Goal: Information Seeking & Learning: Learn about a topic

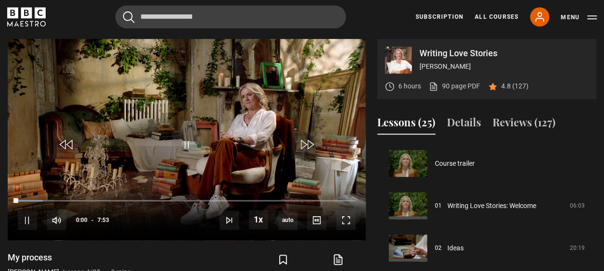
scroll to position [127, 0]
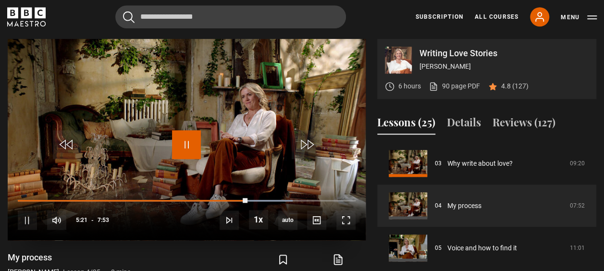
click at [188, 147] on span "Video Player" at bounding box center [186, 144] width 29 height 29
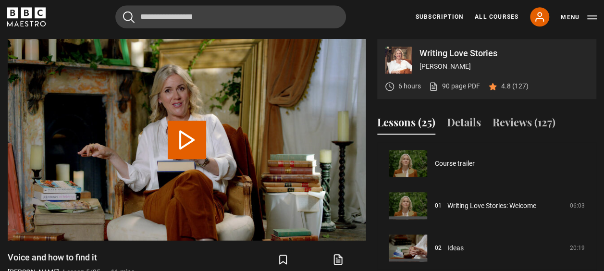
scroll to position [169, 0]
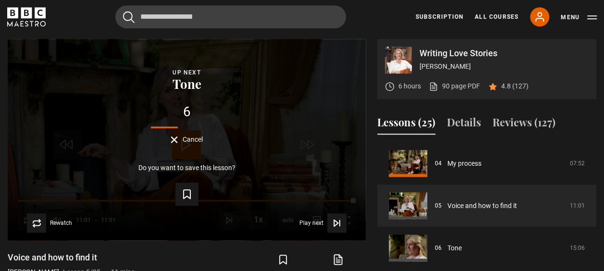
click at [163, 174] on div "Do you want to save this lesson? Save lesson" at bounding box center [186, 185] width 327 height 42
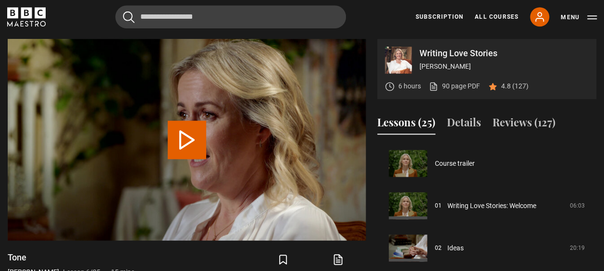
scroll to position [212, 0]
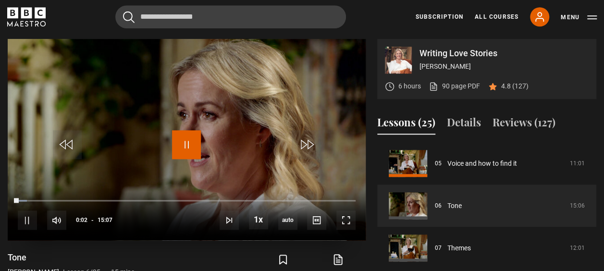
click at [184, 142] on span "Video Player" at bounding box center [186, 144] width 29 height 29
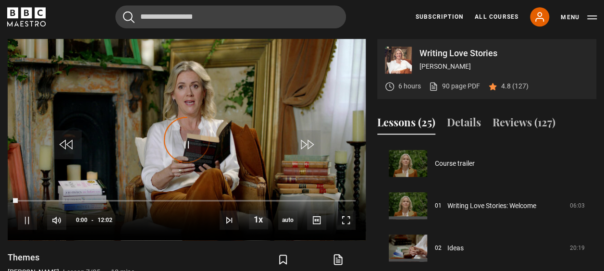
scroll to position [254, 0]
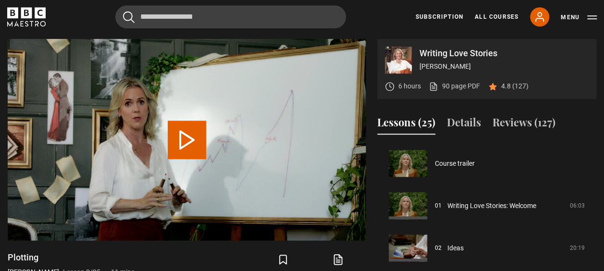
scroll to position [296, 0]
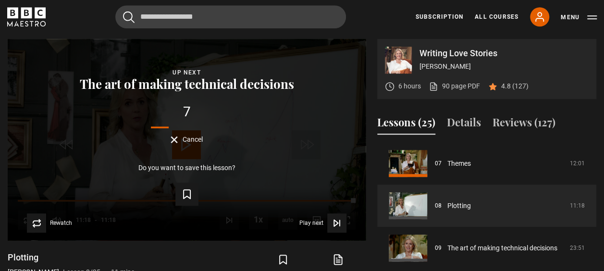
click at [184, 142] on span "Cancel" at bounding box center [193, 139] width 20 height 7
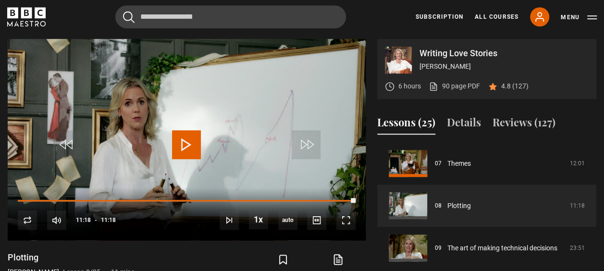
click at [184, 142] on span "Video Player" at bounding box center [186, 144] width 29 height 29
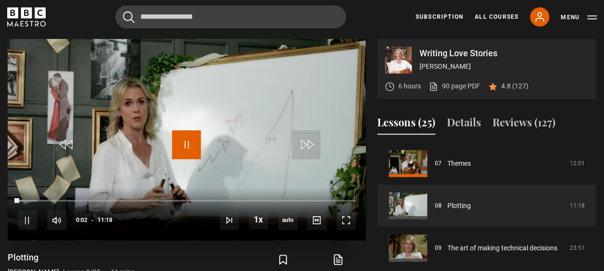
click at [186, 142] on span "Video Player" at bounding box center [186, 144] width 29 height 29
click at [184, 141] on span "Video Player" at bounding box center [186, 144] width 29 height 29
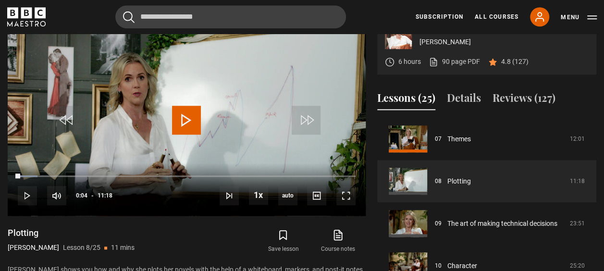
scroll to position [437, 0]
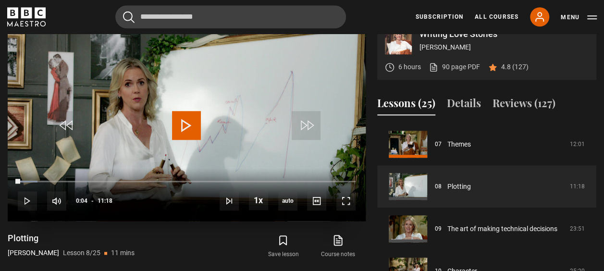
click at [189, 121] on span "Video Player" at bounding box center [186, 125] width 29 height 29
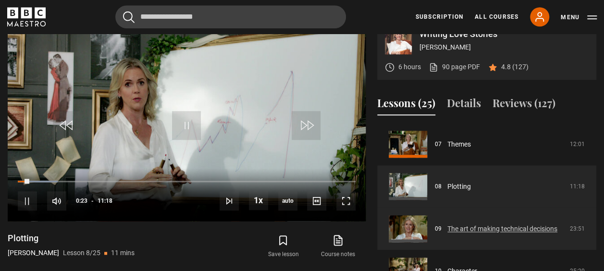
click at [448, 224] on link "The art of making technical decisions" at bounding box center [503, 229] width 110 height 10
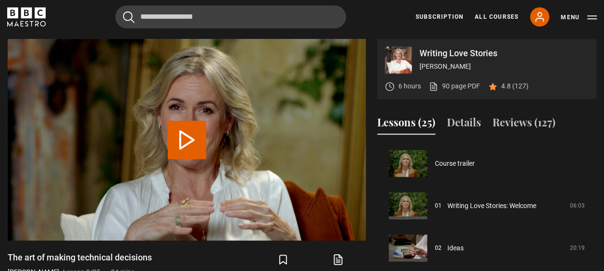
scroll to position [338, 0]
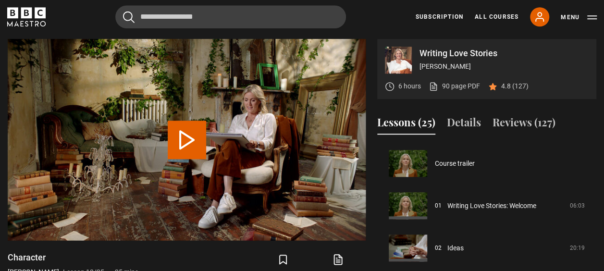
scroll to position [381, 0]
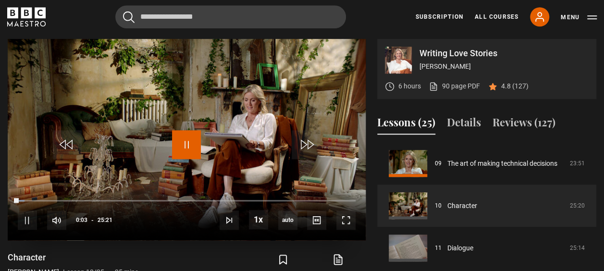
click at [192, 145] on span "Video Player" at bounding box center [186, 144] width 29 height 29
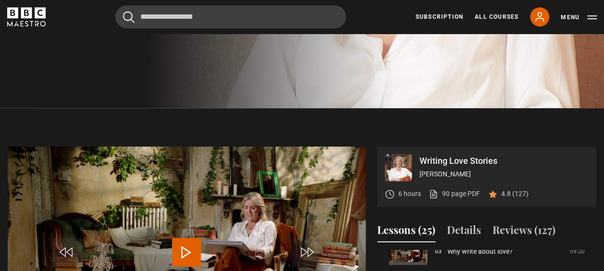
scroll to position [310, 0]
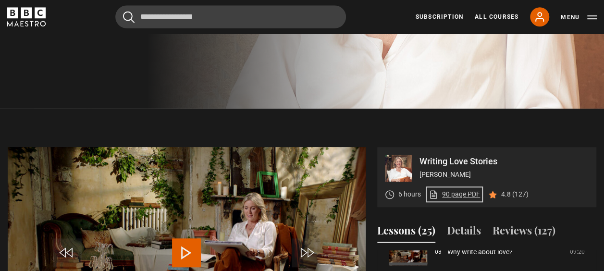
click at [459, 193] on link "90 page PDF (opens in new tab)" at bounding box center [454, 194] width 51 height 10
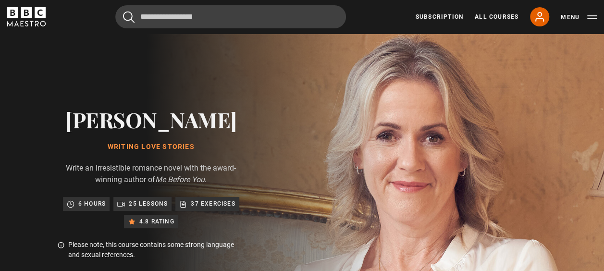
scroll to position [0, 0]
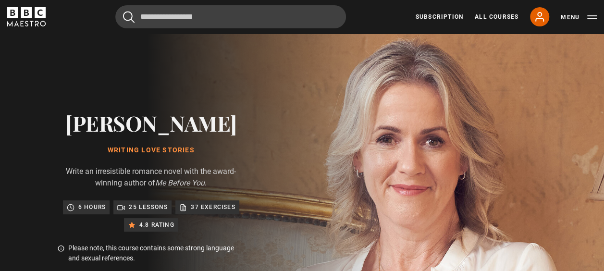
click at [144, 123] on h2 "[PERSON_NAME]" at bounding box center [151, 123] width 187 height 25
click at [542, 18] on icon at bounding box center [540, 17] width 8 height 9
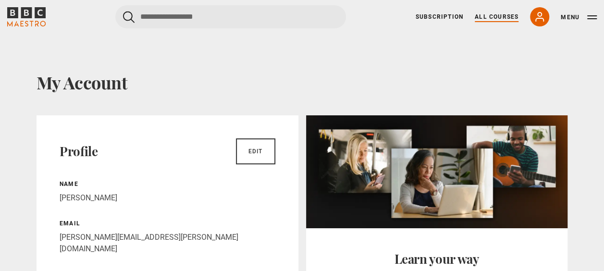
click at [494, 18] on link "All Courses" at bounding box center [497, 17] width 44 height 9
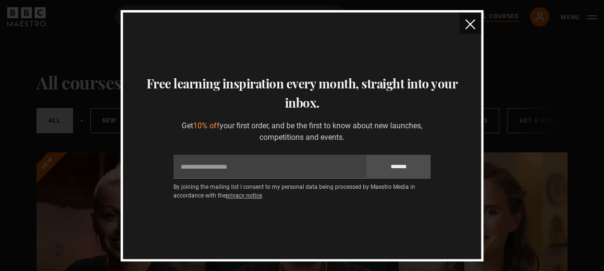
click at [469, 24] on img "close" at bounding box center [470, 24] width 10 height 10
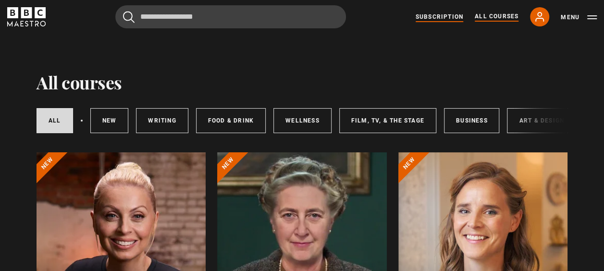
click at [447, 16] on link "Subscription" at bounding box center [440, 17] width 48 height 9
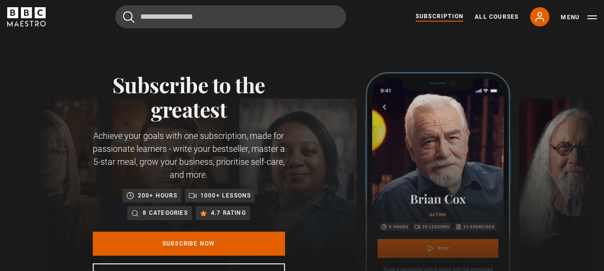
scroll to position [0, 121]
click at [592, 15] on button "Menu" at bounding box center [579, 18] width 36 height 10
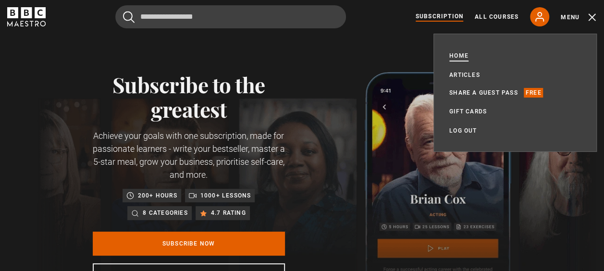
click at [463, 56] on link "Home" at bounding box center [459, 56] width 19 height 10
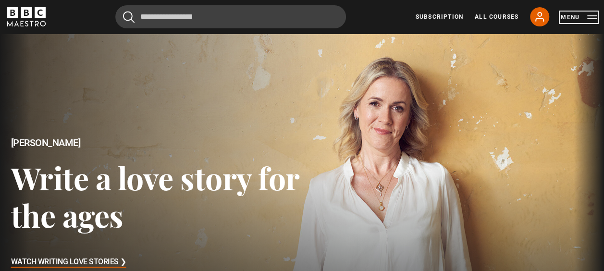
click at [593, 15] on button "Menu" at bounding box center [579, 18] width 36 height 10
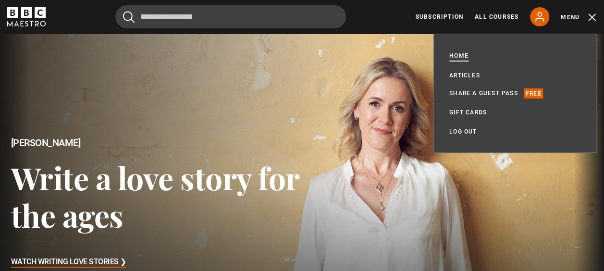
click at [458, 56] on link "Home" at bounding box center [459, 56] width 19 height 11
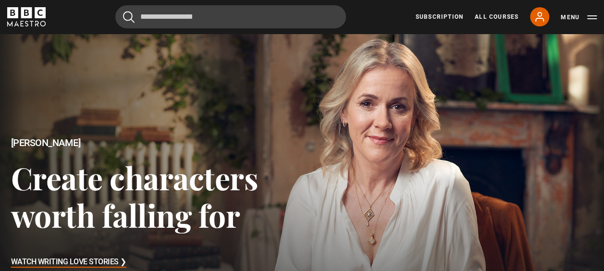
click at [332, 52] on div at bounding box center [301, 203] width 619 height 349
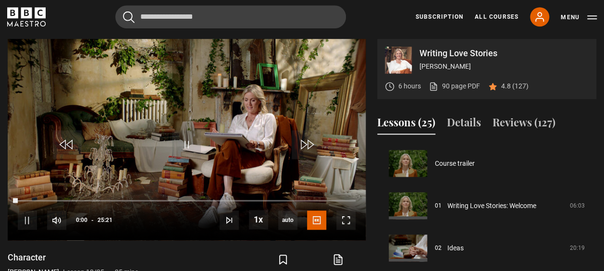
scroll to position [381, 0]
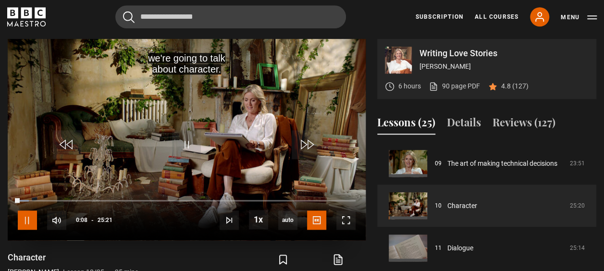
click at [25, 216] on span "Video Player" at bounding box center [27, 220] width 19 height 19
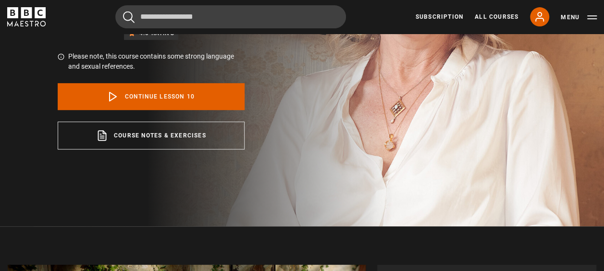
scroll to position [191, 0]
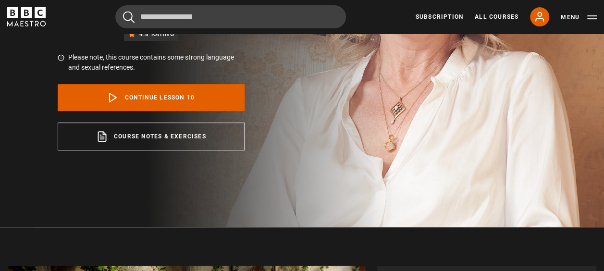
click at [302, 143] on div "Jojo Moyes Writing Love Stories Write an irresistible romance novel with the aw…" at bounding box center [151, 35] width 302 height 385
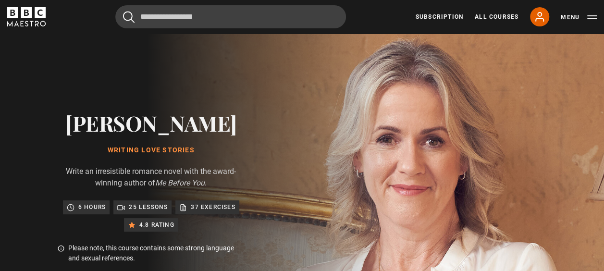
click at [599, 16] on div "Cancel Courses Previous courses Next courses Agatha Christie Writing 12 Related…" at bounding box center [302, 16] width 604 height 23
click at [589, 16] on button "Menu" at bounding box center [579, 18] width 36 height 10
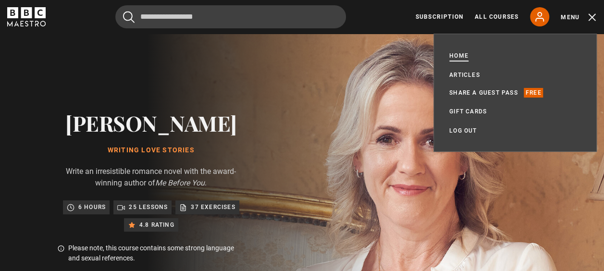
click at [459, 53] on link "Home" at bounding box center [459, 56] width 19 height 10
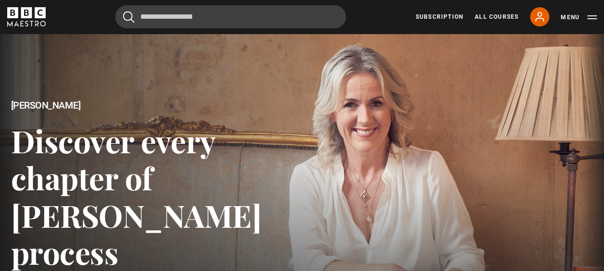
click at [450, 140] on div at bounding box center [301, 203] width 619 height 349
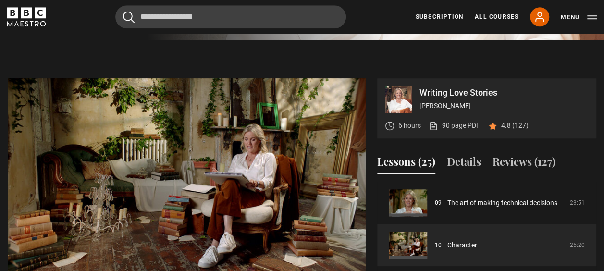
scroll to position [470, 0]
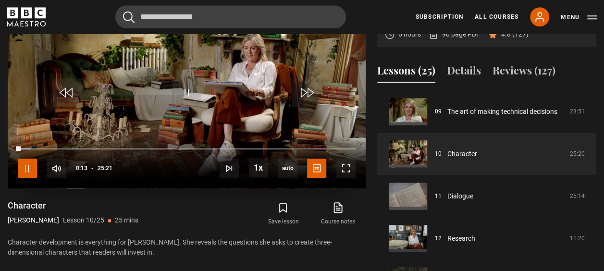
click at [32, 167] on span "Video Player" at bounding box center [27, 168] width 19 height 19
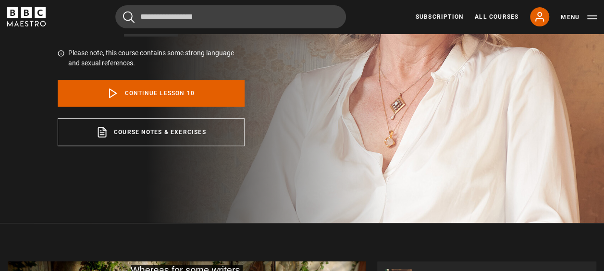
scroll to position [196, 0]
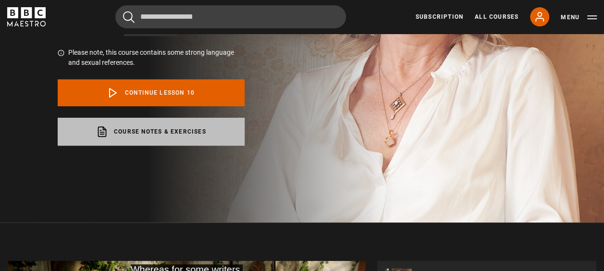
click at [151, 138] on link "Course notes & exercises opens in a new tab" at bounding box center [151, 132] width 187 height 28
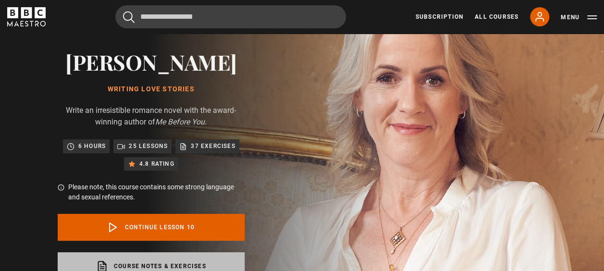
scroll to position [61, 0]
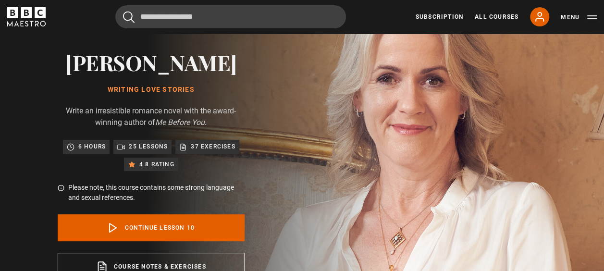
click at [149, 146] on p "25 lessons" at bounding box center [148, 147] width 39 height 10
click at [266, 116] on div "Jojo Moyes Writing Love Stories Write an irresistible romance novel with the aw…" at bounding box center [151, 165] width 302 height 385
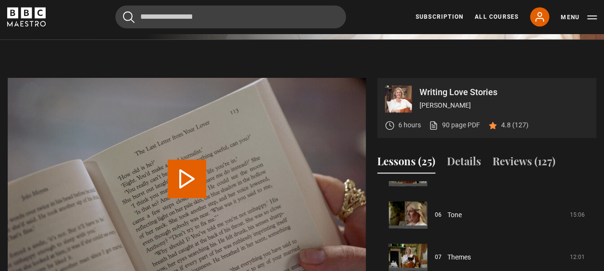
scroll to position [60, 0]
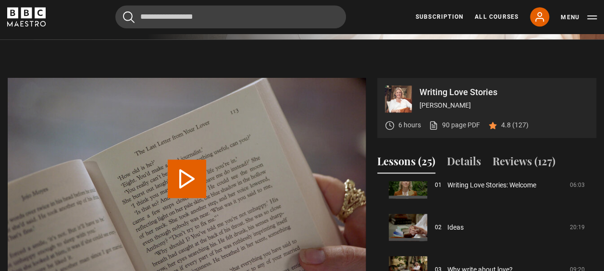
click at [437, 91] on p "Writing Love Stories" at bounding box center [504, 92] width 169 height 9
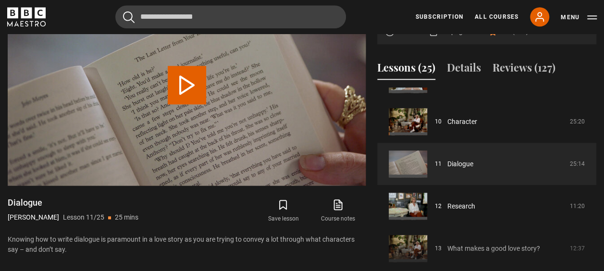
scroll to position [405, 0]
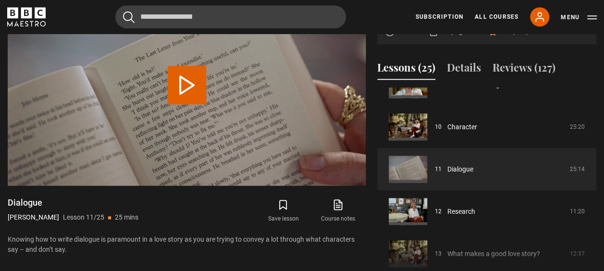
click at [576, 60] on div "Lessons (25) Details Reviews (127)" at bounding box center [486, 72] width 219 height 24
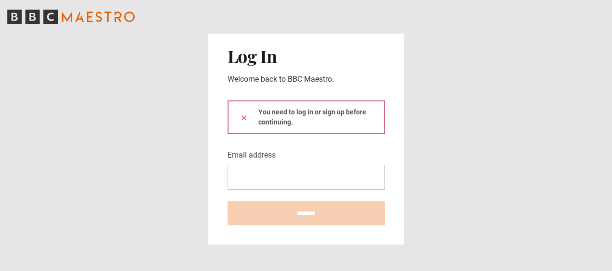
click at [256, 182] on input "Email address" at bounding box center [305, 177] width 157 height 25
type input "**********"
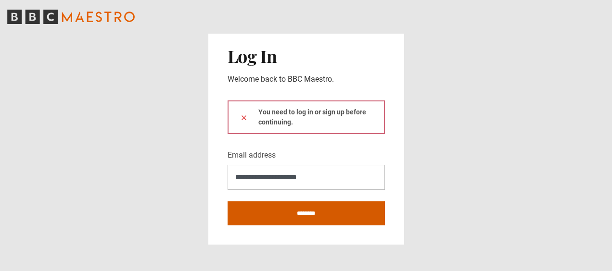
click at [271, 215] on input "********" at bounding box center [305, 213] width 157 height 24
type input "**********"
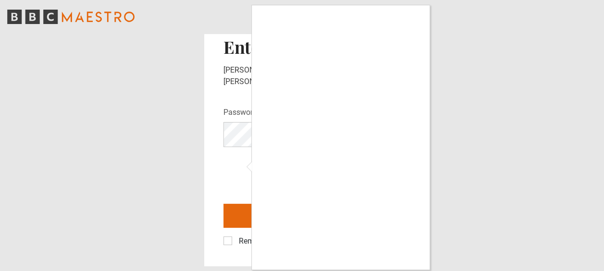
click at [227, 238] on div at bounding box center [302, 135] width 604 height 271
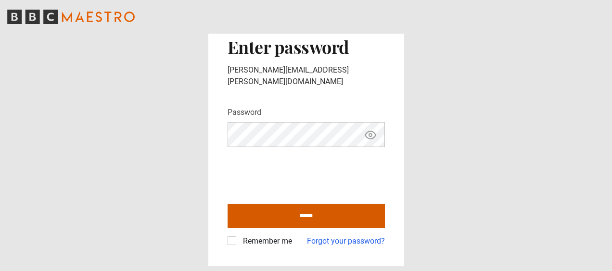
click at [246, 205] on input "******" at bounding box center [305, 216] width 157 height 24
type input "**********"
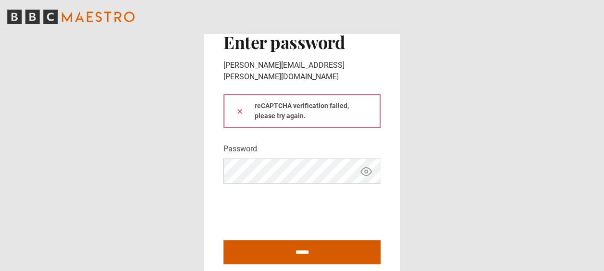
click at [296, 243] on input "******" at bounding box center [302, 252] width 157 height 24
type input "**********"
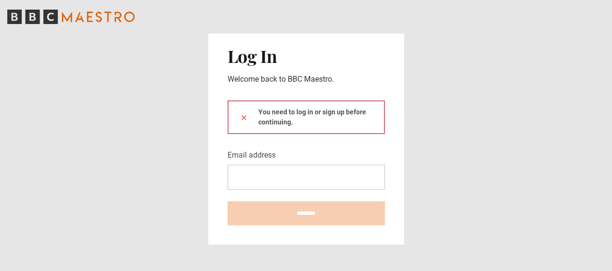
click at [287, 182] on input "Email address" at bounding box center [305, 177] width 157 height 25
type input "**********"
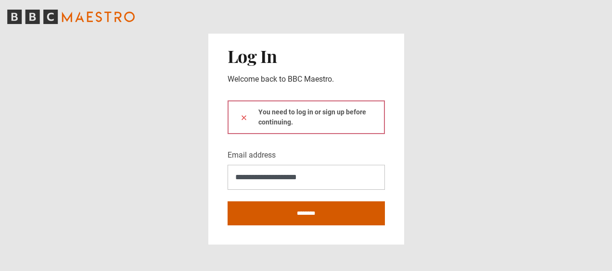
click at [325, 209] on input "********" at bounding box center [305, 213] width 157 height 24
type input "**********"
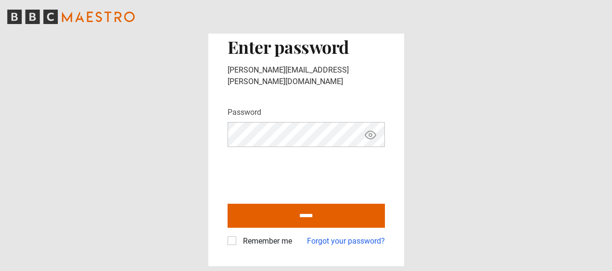
click at [371, 126] on button "Show password" at bounding box center [370, 134] width 16 height 17
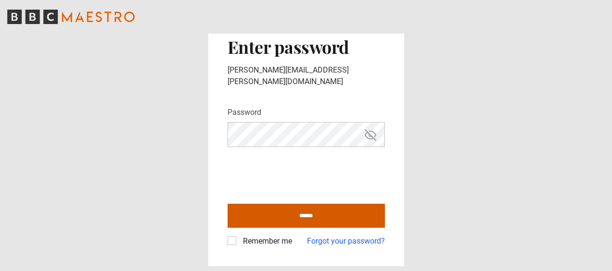
click at [311, 211] on input "******" at bounding box center [305, 216] width 157 height 24
type input "**********"
